Goal: Transaction & Acquisition: Purchase product/service

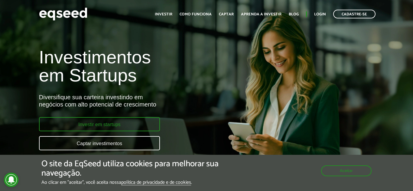
click at [144, 124] on link "Investir em startups" at bounding box center [99, 124] width 121 height 14
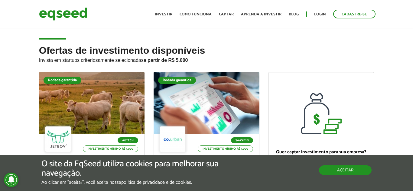
click at [349, 167] on button "Aceitar" at bounding box center [345, 171] width 53 height 10
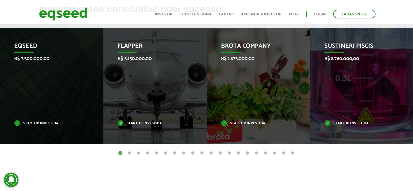
scroll to position [263, 0]
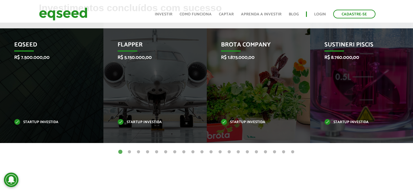
click at [130, 149] on button "2" at bounding box center [129, 152] width 6 height 6
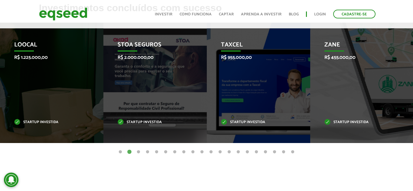
click at [136, 150] on button "3" at bounding box center [138, 152] width 6 height 6
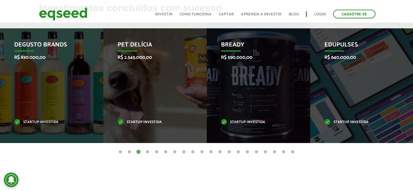
click at [146, 151] on button "4" at bounding box center [147, 152] width 6 height 6
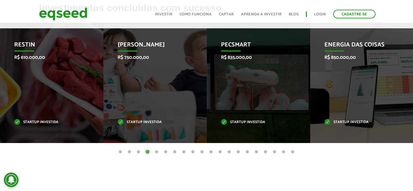
click at [154, 151] on button "5" at bounding box center [157, 152] width 6 height 6
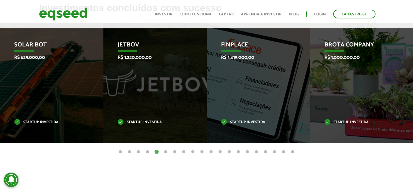
click at [169, 151] on ul "1 2 3 4 5 6 7 8 9 10 11 12 13 14 15 16 17 18 19 20" at bounding box center [206, 152] width 413 height 7
click at [166, 152] on button "6" at bounding box center [166, 152] width 6 height 6
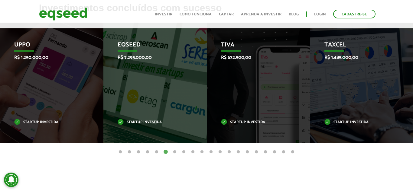
click at [170, 152] on ul "1 2 3 4 5 6 7 8 9 10 11 12 13 14 15 16 17 18 19 20" at bounding box center [206, 152] width 413 height 7
click at [172, 152] on button "7" at bounding box center [175, 152] width 6 height 6
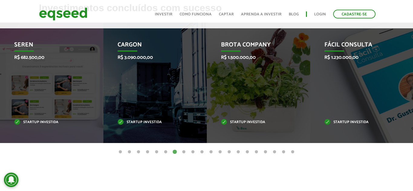
click at [185, 153] on button "8" at bounding box center [184, 152] width 6 height 6
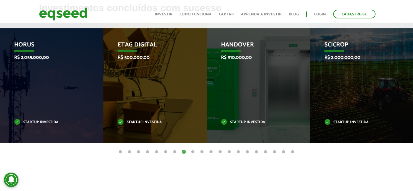
click at [196, 153] on ul "1 2 3 4 5 6 7 8 9 10 11 12 13 14 15 16 17 18 19 20" at bounding box center [206, 152] width 413 height 7
click at [194, 153] on button "9" at bounding box center [193, 152] width 6 height 6
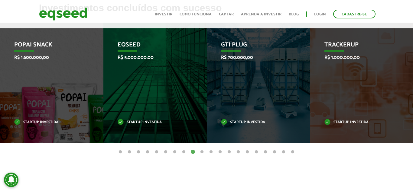
click at [199, 154] on button "10" at bounding box center [202, 152] width 6 height 6
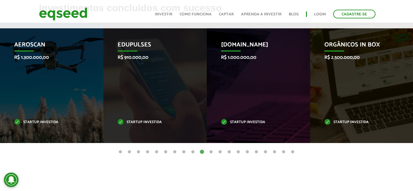
click at [210, 153] on button "11" at bounding box center [211, 152] width 6 height 6
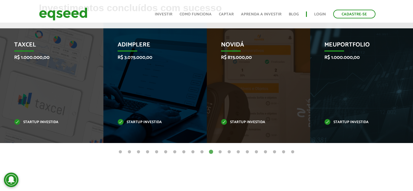
click at [217, 152] on button "12" at bounding box center [220, 152] width 6 height 6
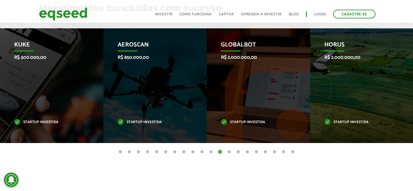
click at [231, 154] on button "13" at bounding box center [229, 152] width 6 height 6
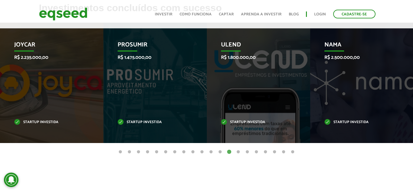
click at [237, 153] on button "14" at bounding box center [238, 152] width 6 height 6
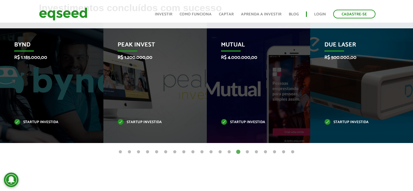
click at [249, 153] on button "15" at bounding box center [247, 152] width 6 height 6
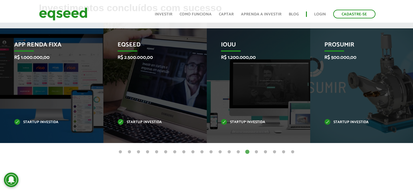
click at [256, 153] on button "16" at bounding box center [256, 152] width 6 height 6
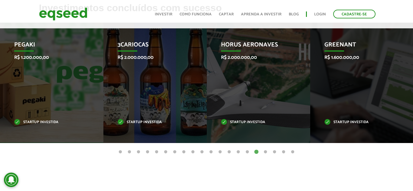
click at [262, 151] on ul "1 2 3 4 5 6 7 8 9 10 11 12 13 14 15 16 17 18 19 20" at bounding box center [206, 152] width 413 height 7
click at [266, 152] on button "17" at bounding box center [265, 152] width 6 height 6
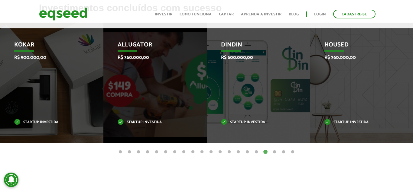
click at [273, 152] on button "18" at bounding box center [274, 152] width 6 height 6
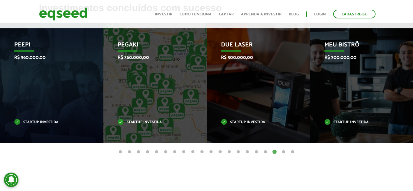
click at [282, 153] on button "19" at bounding box center [283, 152] width 6 height 6
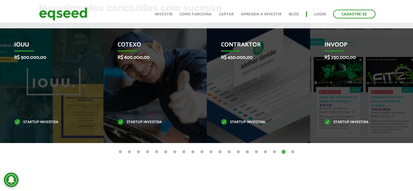
click at [287, 152] on ul "1 2 3 4 5 6 7 8 9 10 11 12 13 14 15 16 17 18 19 20" at bounding box center [206, 152] width 413 height 7
click at [293, 153] on button "20" at bounding box center [293, 152] width 6 height 6
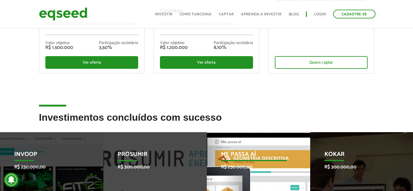
scroll to position [154, 0]
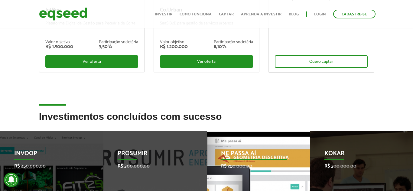
click at [285, 150] on p "Me Passa Aí" at bounding box center [254, 155] width 66 height 10
click at [257, 152] on p "Me Passa Aí" at bounding box center [254, 155] width 66 height 10
click at [240, 153] on p "Me Passa Aí" at bounding box center [254, 155] width 66 height 10
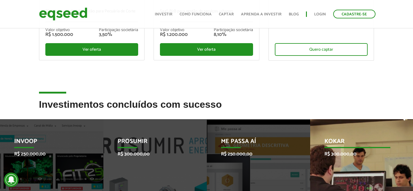
click at [383, 147] on p "Kokar" at bounding box center [357, 143] width 66 height 10
click at [357, 142] on p "Kokar" at bounding box center [357, 143] width 66 height 10
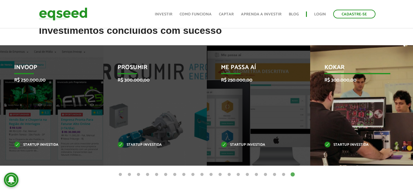
scroll to position [263, 0]
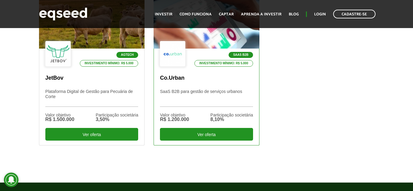
scroll to position [230, 0]
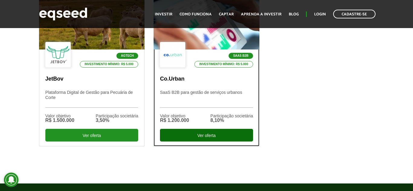
click at [201, 138] on div "Ver oferta" at bounding box center [206, 135] width 93 height 13
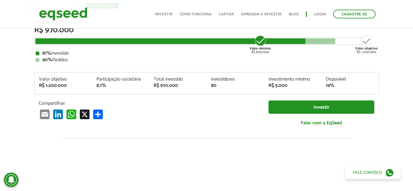
scroll to position [85, 0]
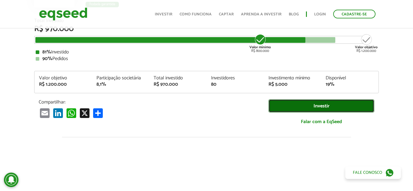
click at [333, 107] on link "Investir" at bounding box center [321, 106] width 106 height 14
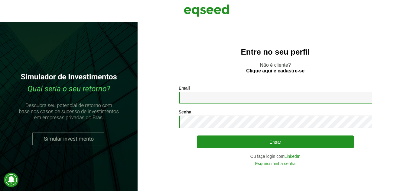
click at [314, 96] on input "Email *" at bounding box center [275, 98] width 193 height 12
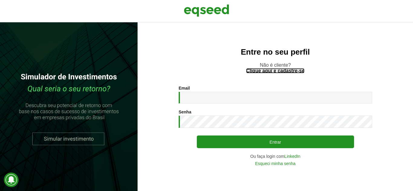
click at [289, 70] on link "Clique aqui e cadastre-se" at bounding box center [275, 71] width 58 height 5
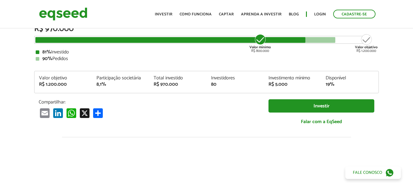
scroll to position [85, 0]
